Goal: Task Accomplishment & Management: Manage account settings

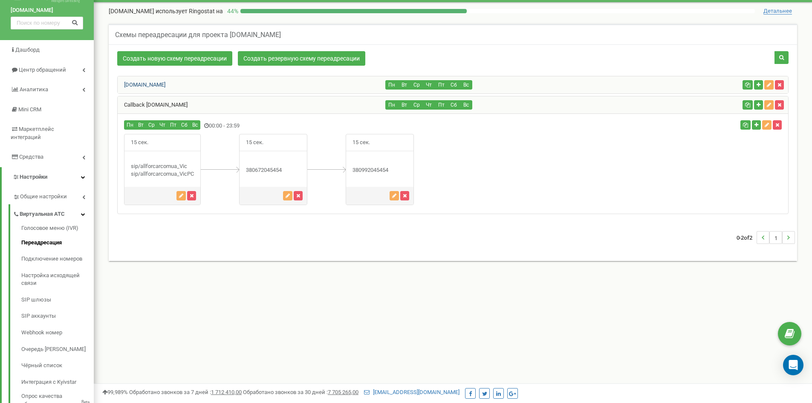
click at [160, 86] on link "AllForCar.com.ua" at bounding box center [142, 84] width 48 height 6
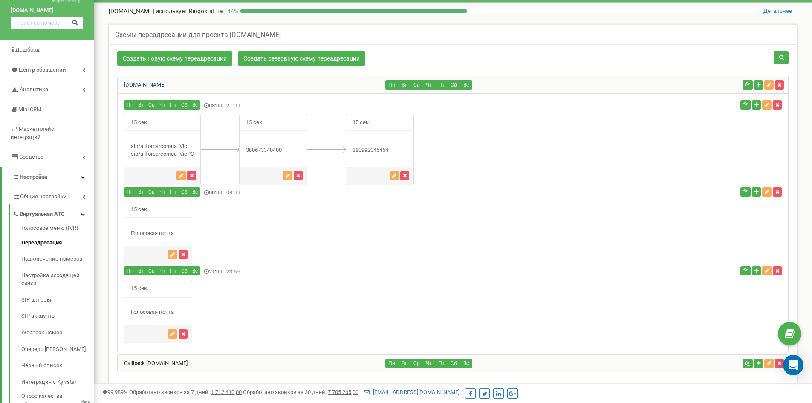
click at [160, 86] on link "AllForCar.com.ua" at bounding box center [142, 84] width 48 height 6
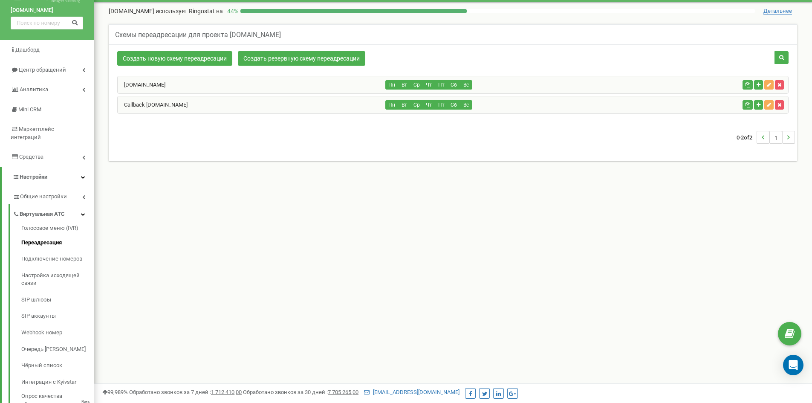
click at [156, 100] on div "Callback AllForCar.com.ua" at bounding box center [252, 104] width 268 height 17
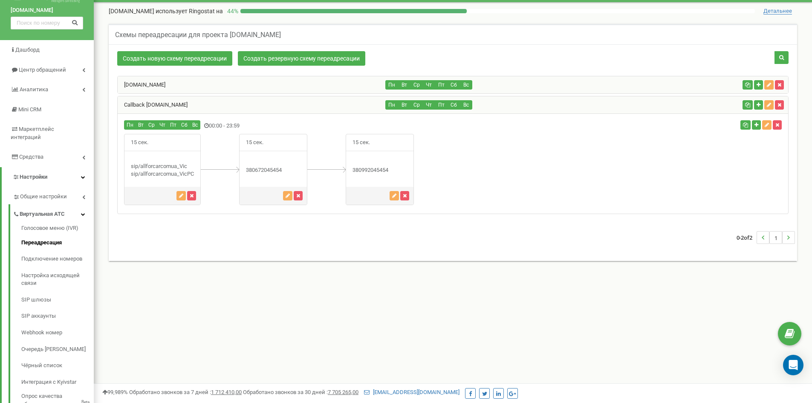
click at [156, 100] on div "Callback AllForCar.com.ua" at bounding box center [252, 104] width 268 height 17
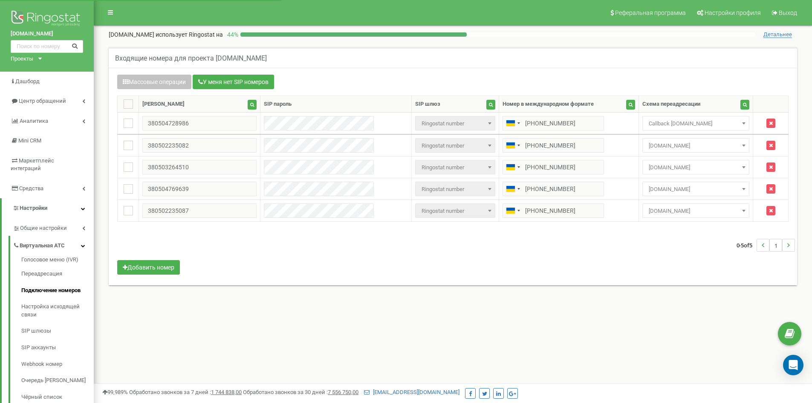
click at [500, 66] on div "Входящие номера для проекта [DOMAIN_NAME]" at bounding box center [453, 57] width 688 height 20
click at [33, 304] on link "Настройка исходящей связи" at bounding box center [57, 310] width 72 height 24
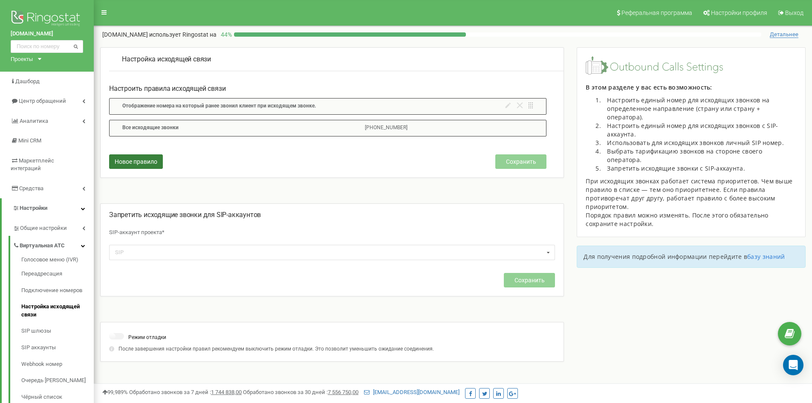
click at [142, 160] on span "Новое правило" at bounding box center [136, 161] width 43 height 7
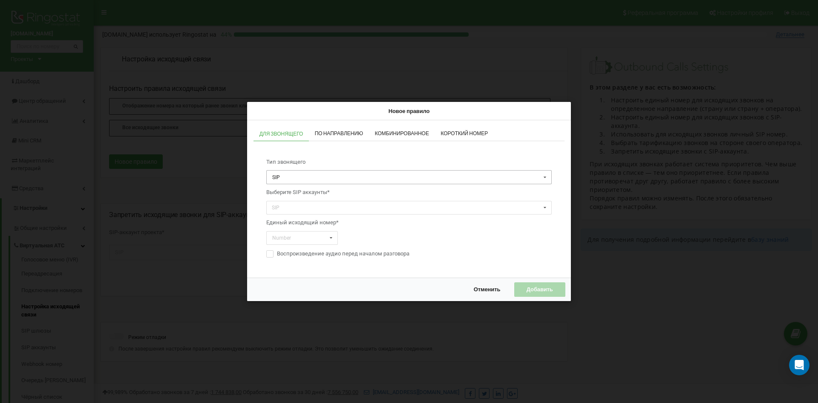
click at [321, 176] on input "text" at bounding box center [409, 177] width 285 height 13
click at [323, 153] on div "Тип звонящего SIP SIP Отдел Сотрудник Выберите SIP аккаунты* SIP allforcarcomua…" at bounding box center [409, 208] width 303 height 117
click at [485, 289] on span "Отменить" at bounding box center [487, 289] width 27 height 7
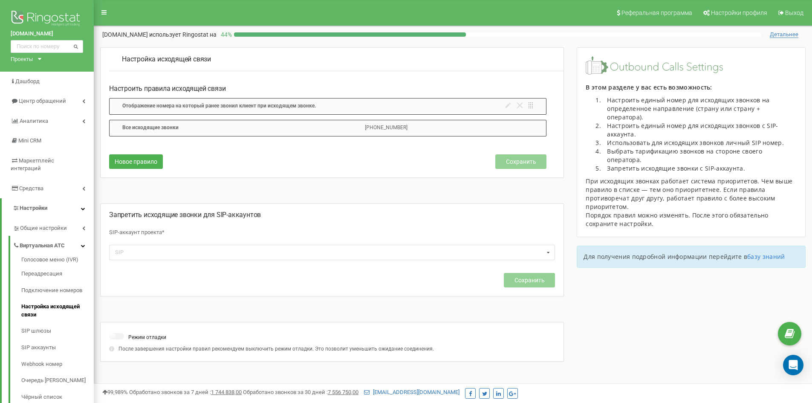
click at [325, 70] on div "Настройка исходящей связи" at bounding box center [336, 59] width 454 height 23
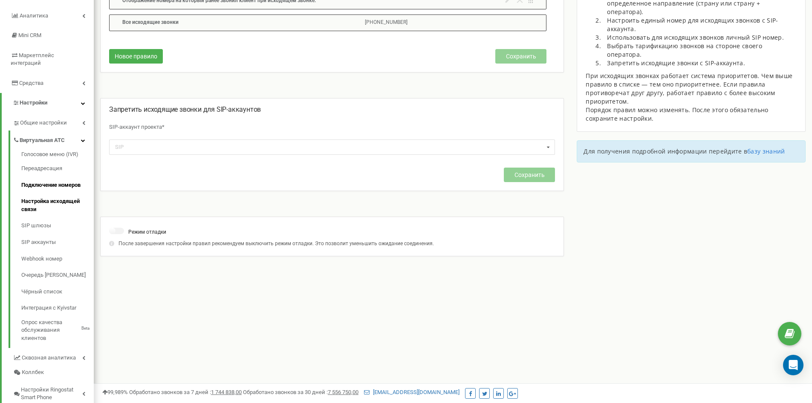
scroll to position [85, 0]
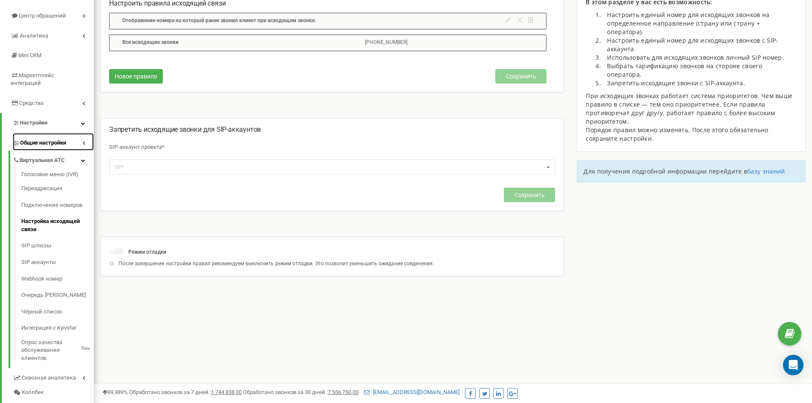
click at [64, 139] on span "Общие настройки" at bounding box center [43, 143] width 46 height 8
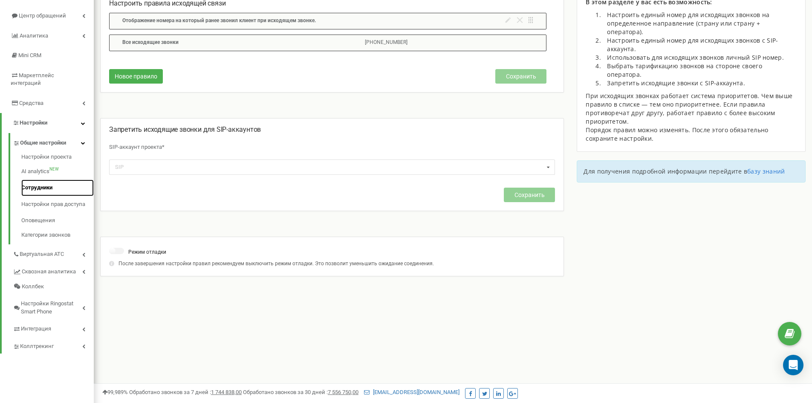
click at [36, 179] on link "Сотрудники" at bounding box center [57, 187] width 72 height 17
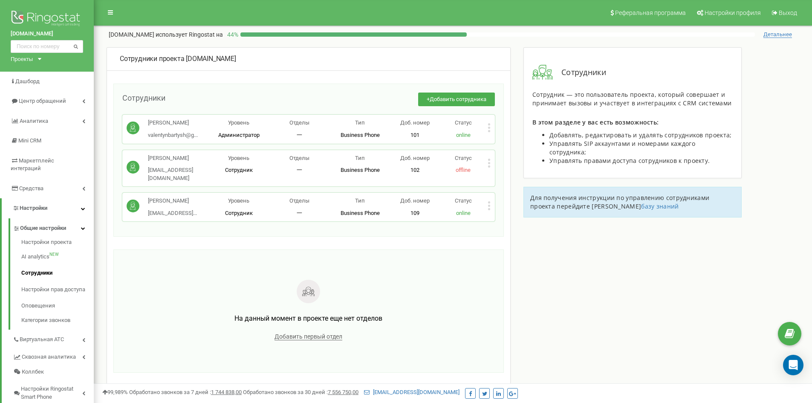
scroll to position [43, 0]
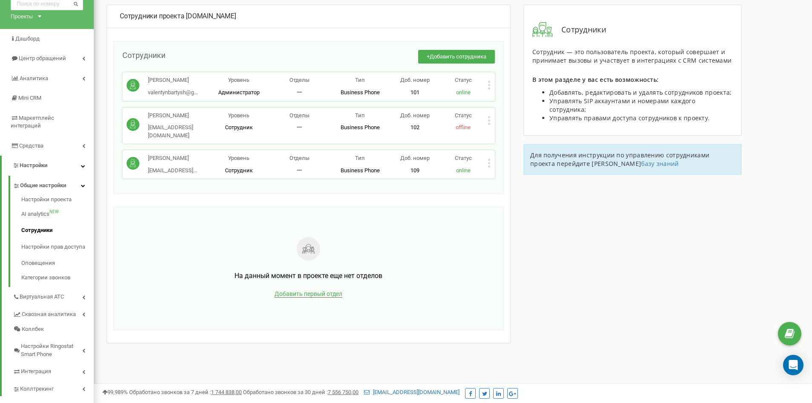
click at [321, 290] on span "Добавить первый отдел" at bounding box center [309, 293] width 68 height 7
click at [178, 223] on input "text" at bounding box center [192, 227] width 130 height 15
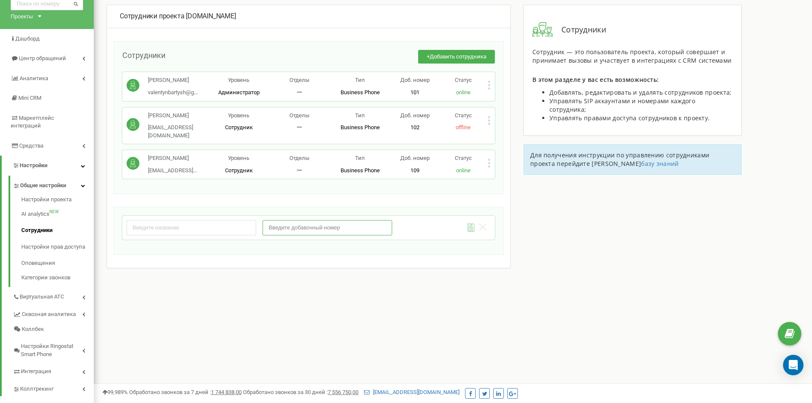
click at [338, 220] on input "number" at bounding box center [328, 227] width 130 height 15
click at [200, 223] on input "text" at bounding box center [192, 227] width 130 height 15
click at [240, 48] on div "Сотрудники + Добавить сотрудника Валентин Бартыш valentynbartysh@g... valentynb…" at bounding box center [308, 117] width 390 height 153
click at [482, 223] on icon at bounding box center [482, 226] width 7 height 7
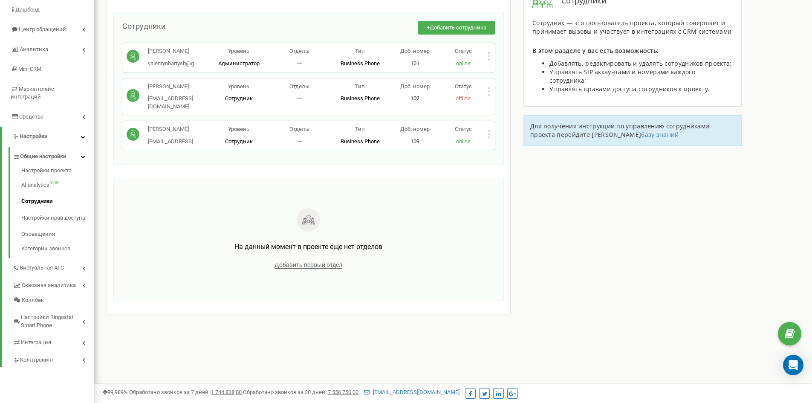
scroll to position [109, 0]
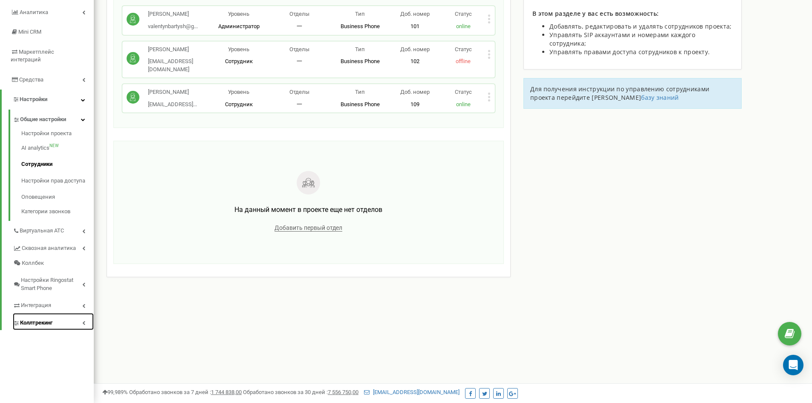
click at [54, 313] on link "Коллтрекинг" at bounding box center [53, 321] width 81 height 17
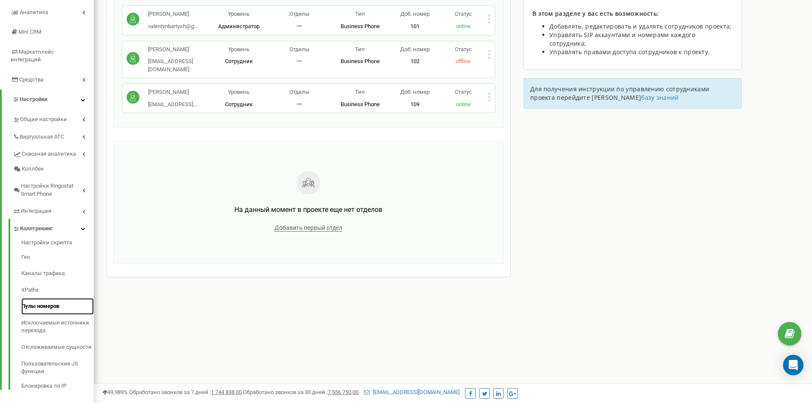
click at [62, 298] on link "Пулы номеров" at bounding box center [57, 306] width 72 height 17
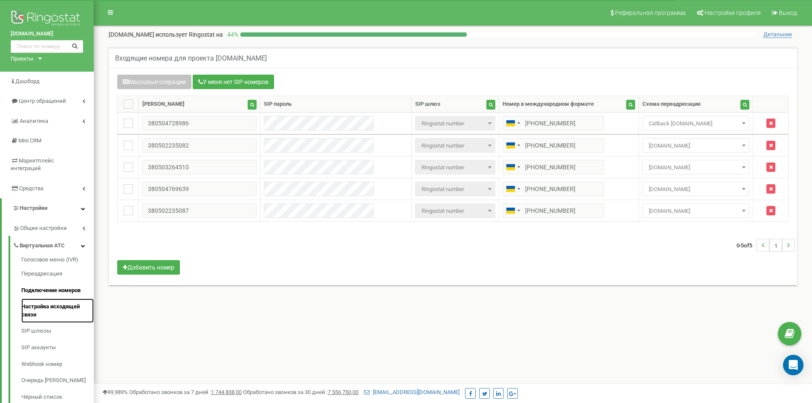
click at [51, 298] on link "Настройка исходящей связи" at bounding box center [57, 310] width 72 height 24
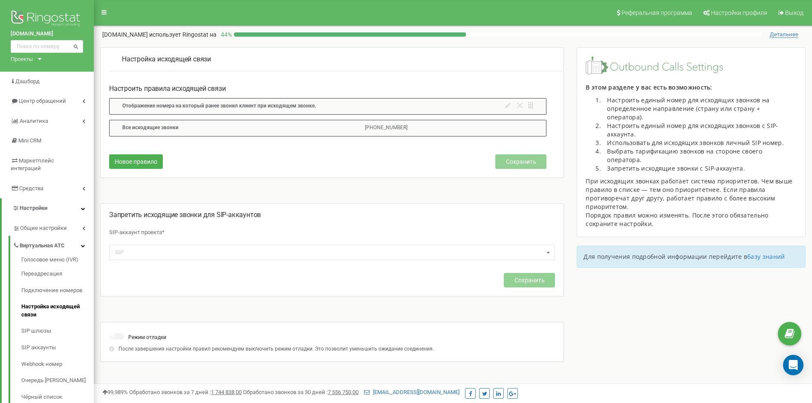
click at [350, 75] on div "Настройка исходящей связи Настроить правила исходящей связи Отображение номера …" at bounding box center [332, 112] width 464 height 130
click at [53, 282] on link "Подключение номеров" at bounding box center [57, 290] width 72 height 17
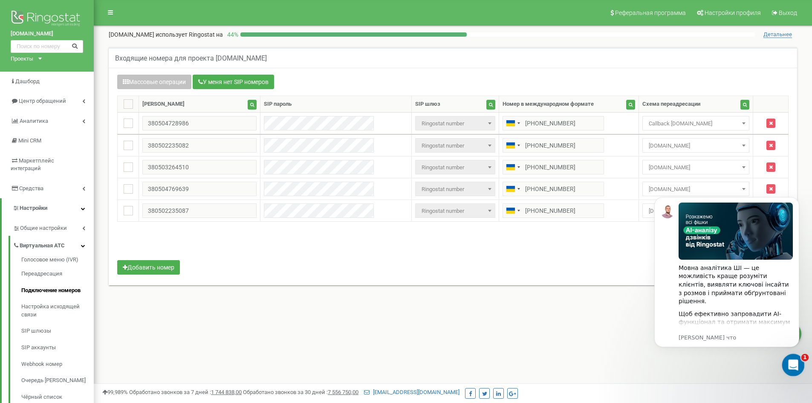
click at [795, 361] on icon "Открыть службу сообщений Intercom" at bounding box center [792, 364] width 14 height 14
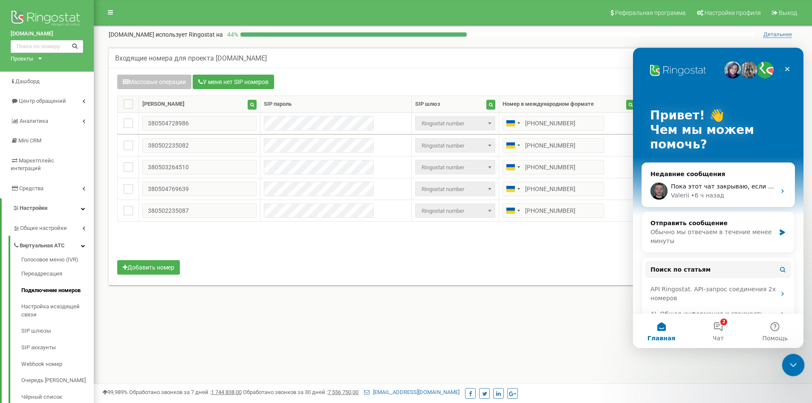
click at [795, 361] on icon "Закрыть службу сообщений Intercom" at bounding box center [792, 363] width 10 height 10
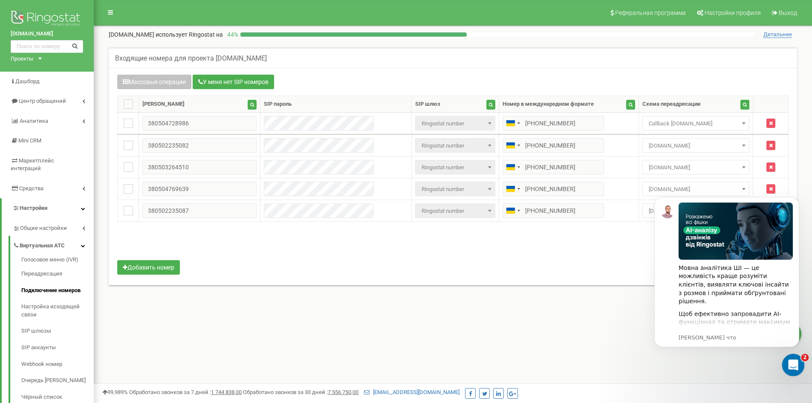
click at [795, 361] on icon "Открыть службу сообщений Intercom" at bounding box center [792, 364] width 14 height 14
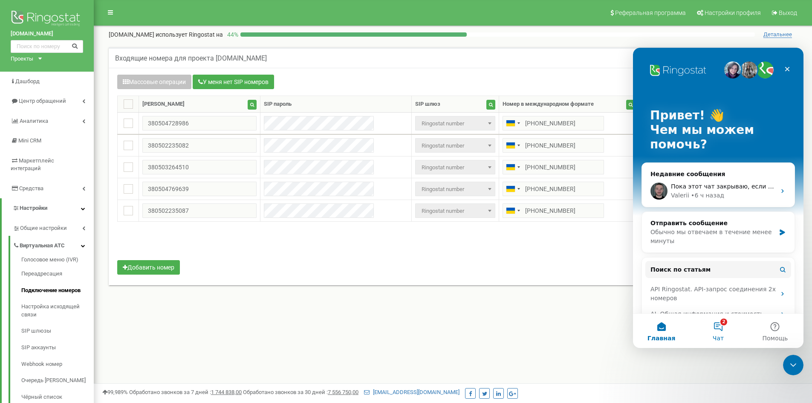
click at [716, 328] on button "2 Чат" at bounding box center [718, 331] width 57 height 34
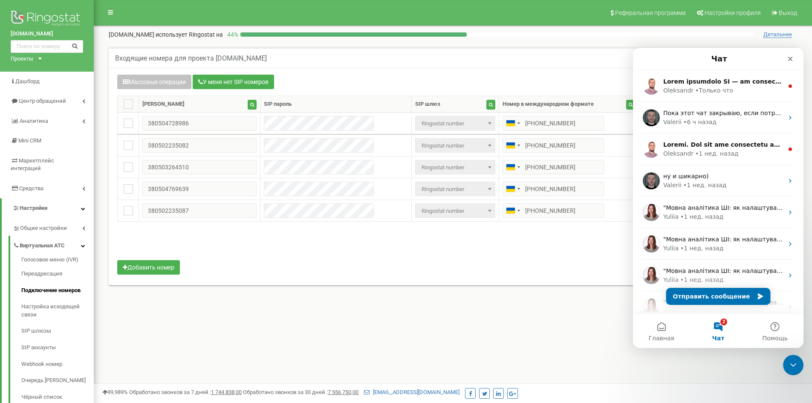
click at [562, 324] on div "Реферальная программа Настройки профиля Выход [DOMAIN_NAME] использует Ringosta…" at bounding box center [453, 256] width 718 height 512
click at [786, 364] on div "Закрыть службу сообщений Intercom" at bounding box center [792, 363] width 20 height 20
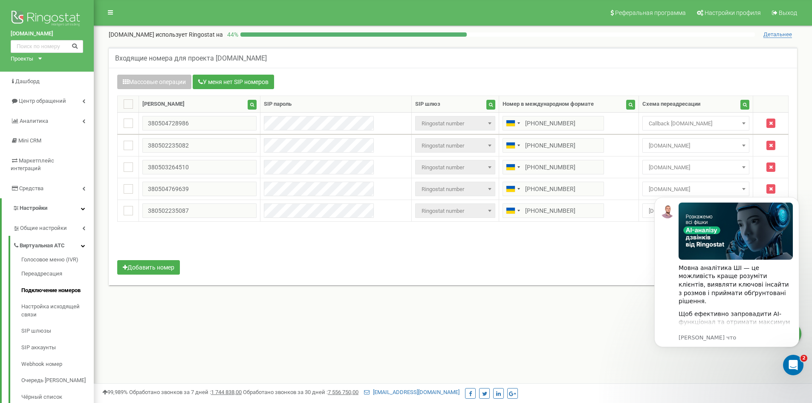
click at [396, 57] on div "Входящие номера для проекта [DOMAIN_NAME]" at bounding box center [453, 57] width 688 height 20
